Goal: Information Seeking & Learning: Find contact information

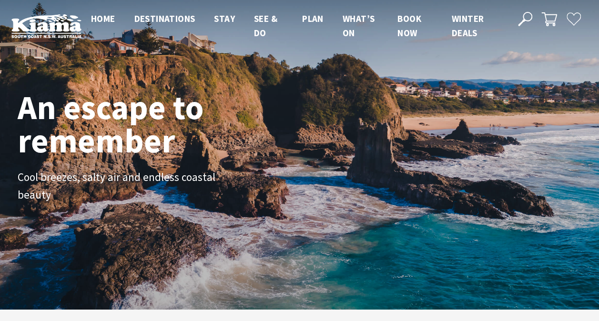
scroll to position [171, 606]
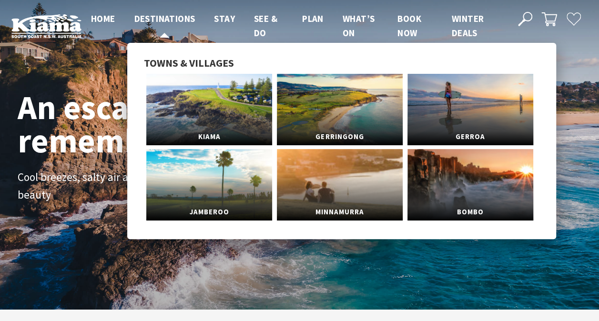
click at [174, 18] on span "Destinations" at bounding box center [164, 18] width 61 height 11
click at [195, 106] on link "Kiama" at bounding box center [209, 109] width 126 height 71
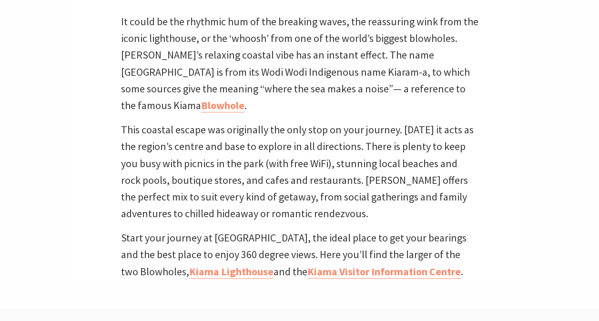
scroll to position [323, 0]
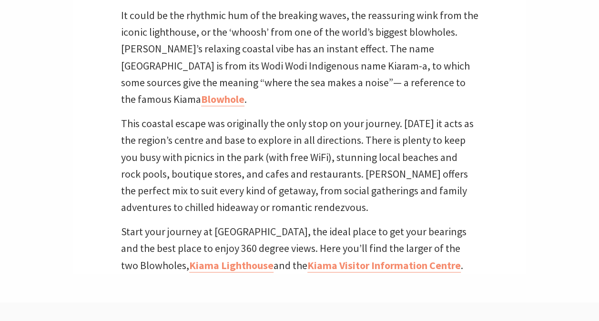
click at [121, 61] on p "It could be the rhythmic hum of the breaking waves, the reassuring wink from th…" at bounding box center [299, 57] width 357 height 101
click at [121, 62] on p "It could be the rhythmic hum of the breaking waves, the reassuring wink from th…" at bounding box center [299, 57] width 357 height 101
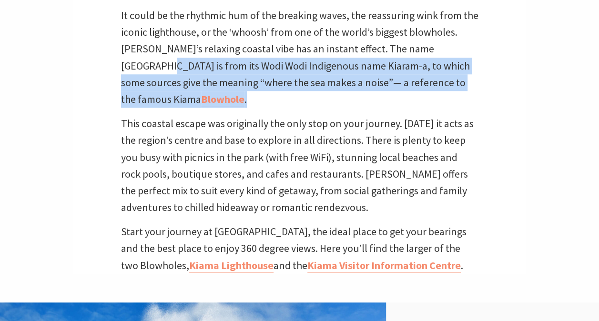
drag, startPoint x: 121, startPoint y: 64, endPoint x: 452, endPoint y: 80, distance: 331.0
click at [452, 80] on p "It could be the rhythmic hum of the breaking waves, the reassuring wink from th…" at bounding box center [299, 57] width 357 height 101
copy p "Wodi Wodi Indigenous name Kiaram-a, to which some sources give the meaning “whe…"
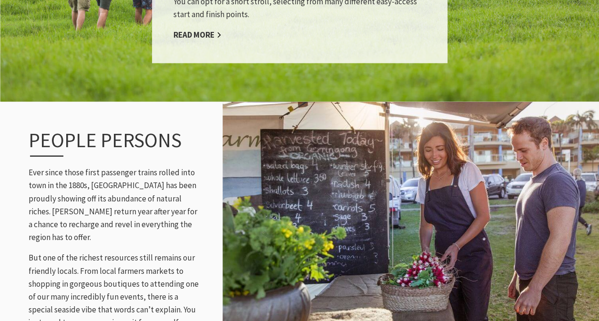
scroll to position [1112, 0]
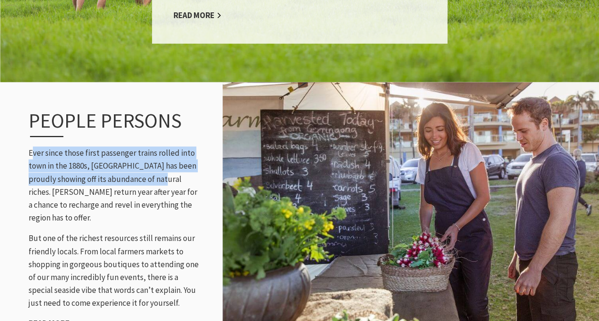
drag, startPoint x: 32, startPoint y: 137, endPoint x: 184, endPoint y: 160, distance: 153.8
click at [184, 160] on p "Ever since those first passenger trains rolled into town in the 1880s, [GEOGRAP…" at bounding box center [114, 186] width 170 height 78
copy p "ver since those first passenger trains rolled into town in the 1880s, [GEOGRAPH…"
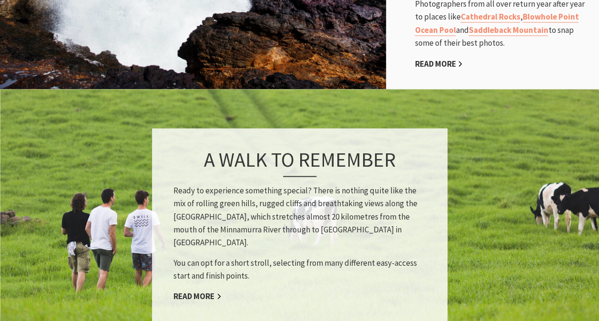
scroll to position [551, 0]
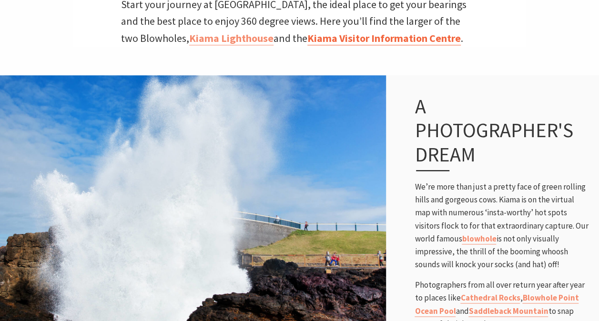
click at [395, 31] on link "Kiama Visitor Information Centre" at bounding box center [383, 38] width 153 height 14
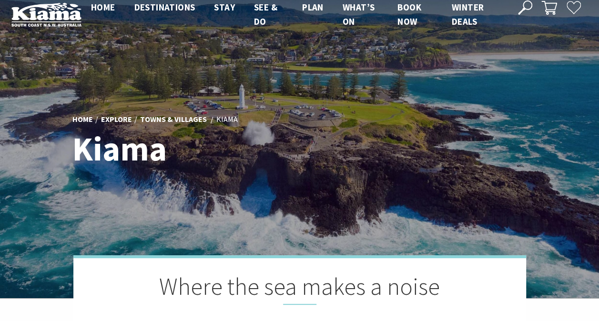
scroll to position [0, 0]
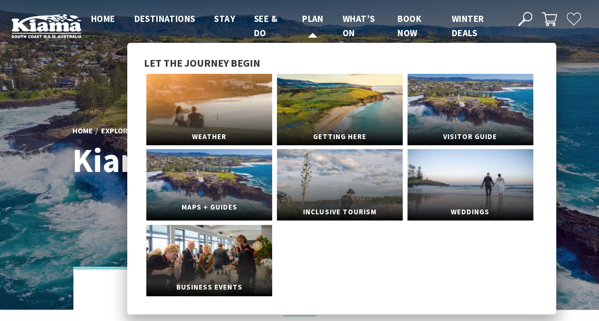
click at [253, 187] on link "Maps + Guides" at bounding box center [209, 184] width 126 height 71
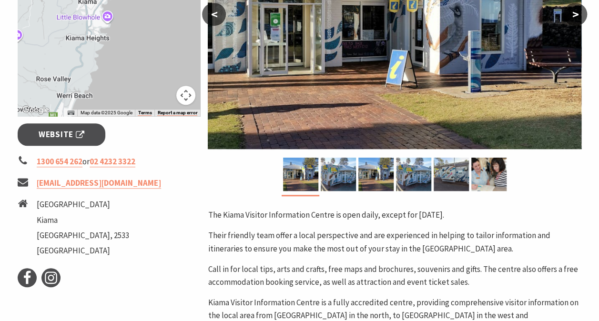
scroll to position [286, 0]
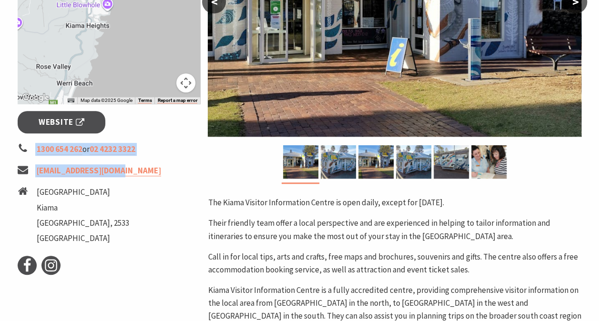
drag, startPoint x: 132, startPoint y: 171, endPoint x: 31, endPoint y: 136, distance: 106.7
click at [31, 136] on div "← Move left → Move right ↑ Move up ↓ Move down + Zoom in - Zoom out Home Jump l…" at bounding box center [109, 186] width 191 height 638
copy ul "1300 654 262 or 02 4232 3322 tourism@kiama.com.au"
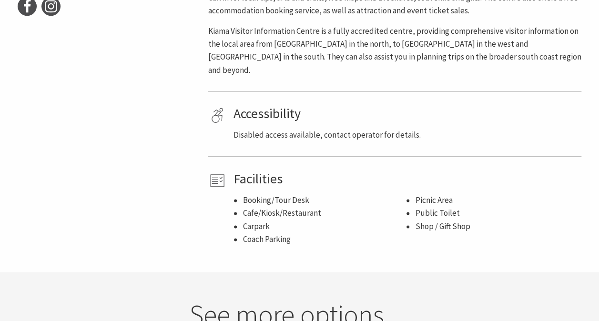
scroll to position [264, 0]
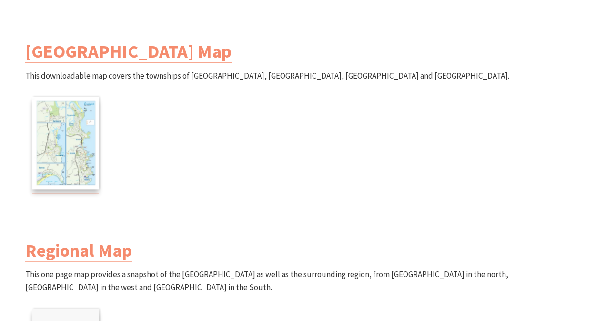
scroll to position [381, 0]
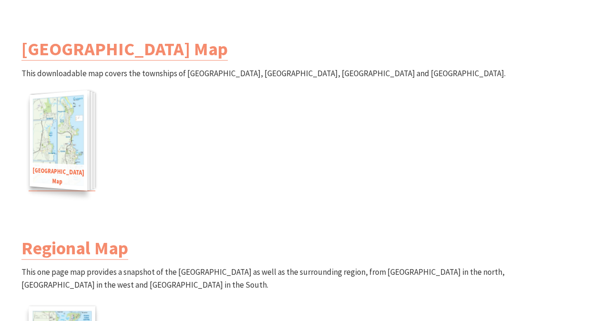
click at [76, 165] on img at bounding box center [59, 140] width 58 height 101
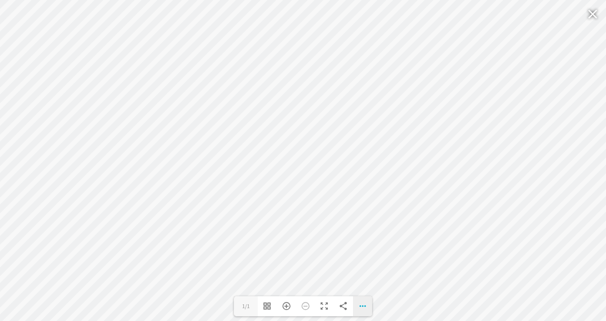
click at [363, 310] on div "Download PDF File Goto First Page Goto Last Page Turn on/off Sound" at bounding box center [362, 306] width 19 height 20
click at [330, 225] on link "Download PDF File" at bounding box center [326, 232] width 81 height 17
